Goal: Find specific page/section: Find specific page/section

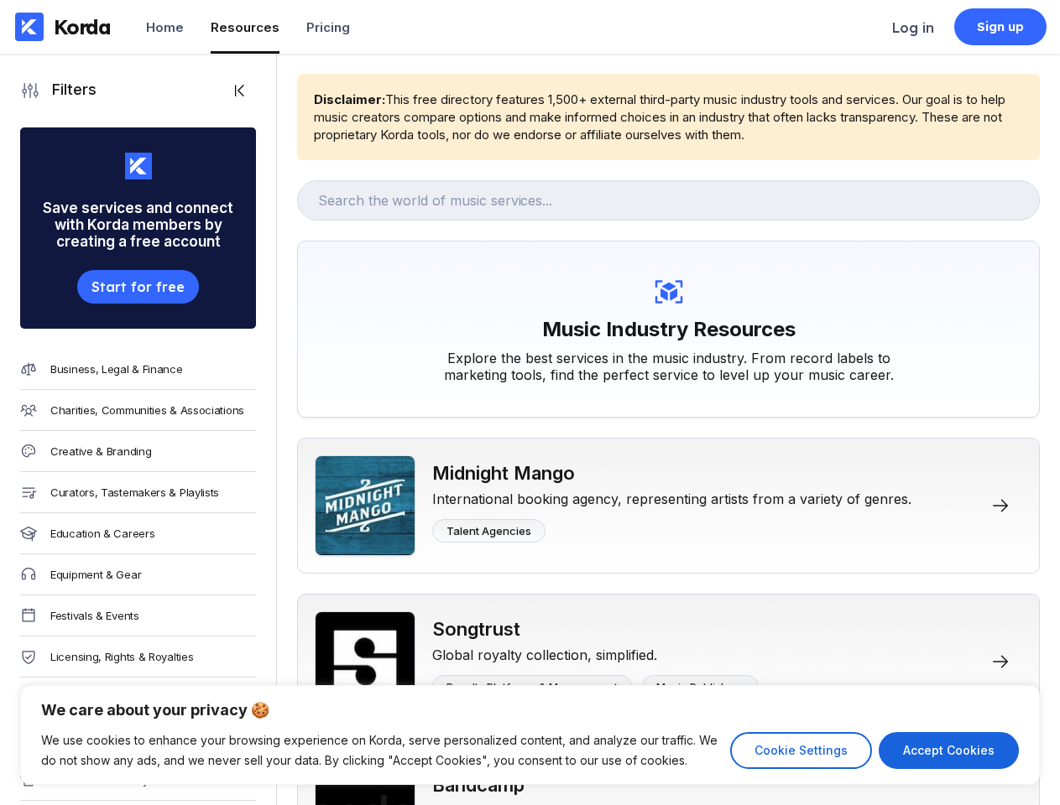
click at [529, 403] on div "Music Industry Resources Explore the best services in the music industry. From …" at bounding box center [668, 329] width 742 height 177
click at [800, 751] on button "Cookie Settings" at bounding box center [801, 750] width 142 height 37
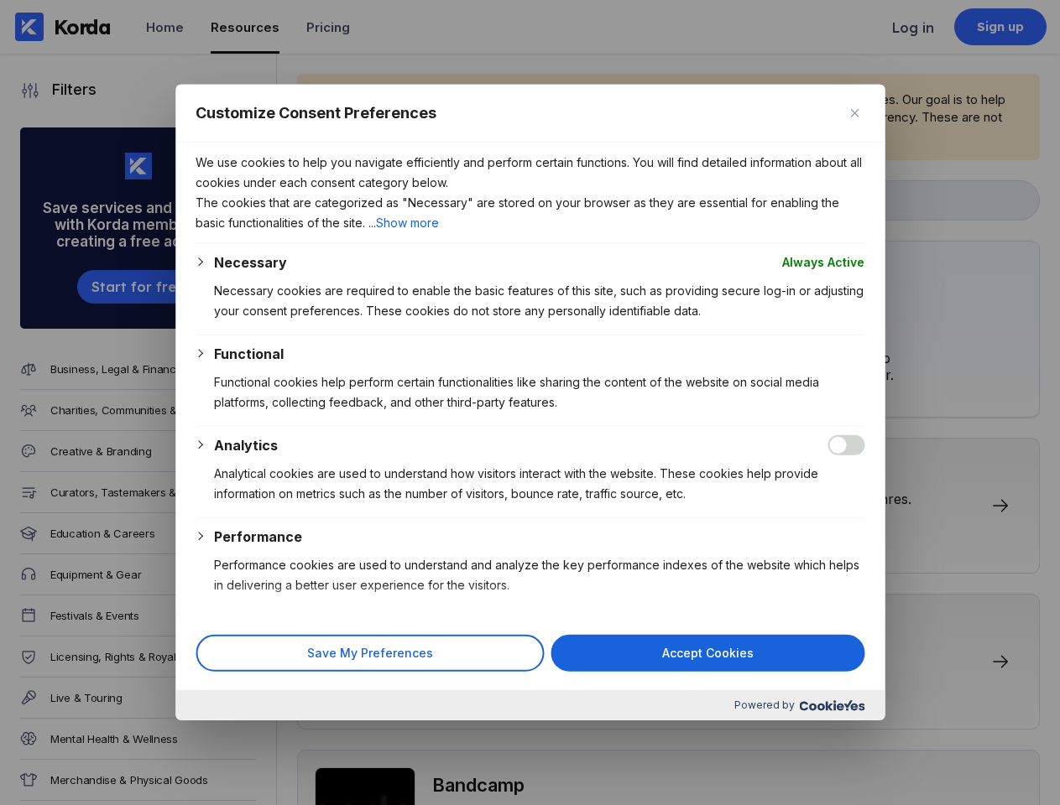
click at [948, 751] on div at bounding box center [530, 402] width 1060 height 805
click at [529, 403] on div at bounding box center [530, 402] width 1060 height 805
click at [211, 91] on div at bounding box center [530, 402] width 1060 height 805
click at [117, 295] on div at bounding box center [530, 402] width 1060 height 805
click at [117, 369] on div at bounding box center [530, 402] width 1060 height 805
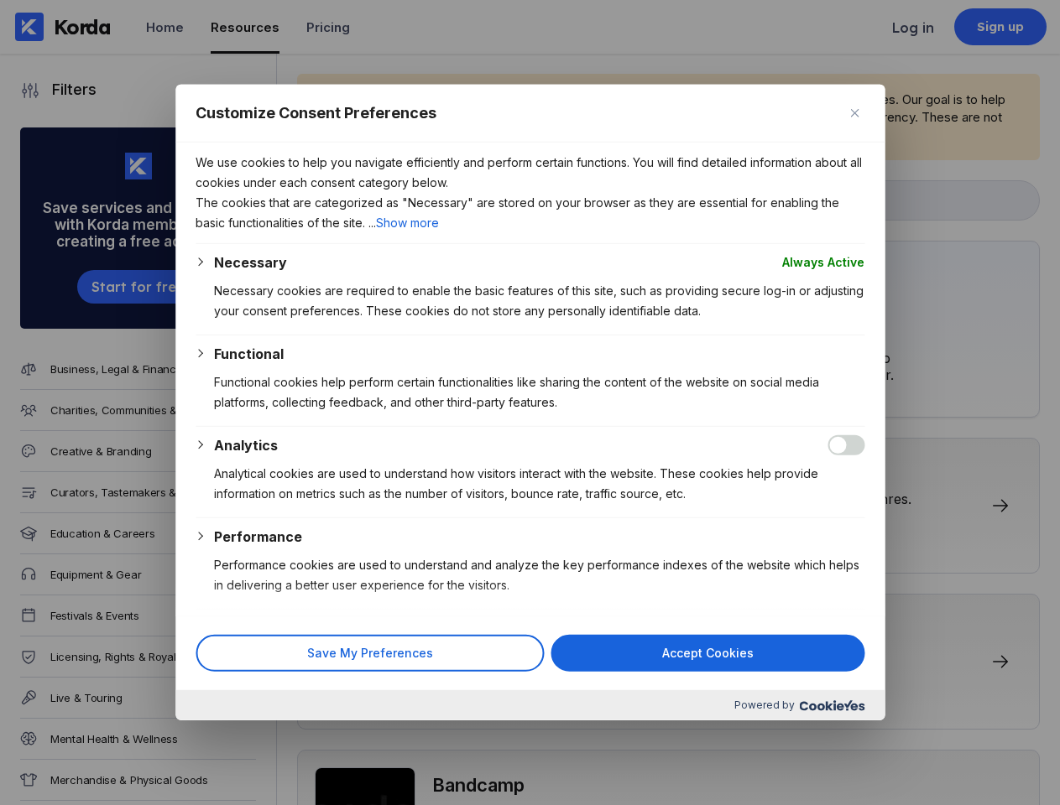
click at [117, 415] on div at bounding box center [530, 402] width 1060 height 805
click at [117, 461] on div at bounding box center [530, 402] width 1060 height 805
click at [117, 503] on div at bounding box center [530, 402] width 1060 height 805
